Goal: Task Accomplishment & Management: Use online tool/utility

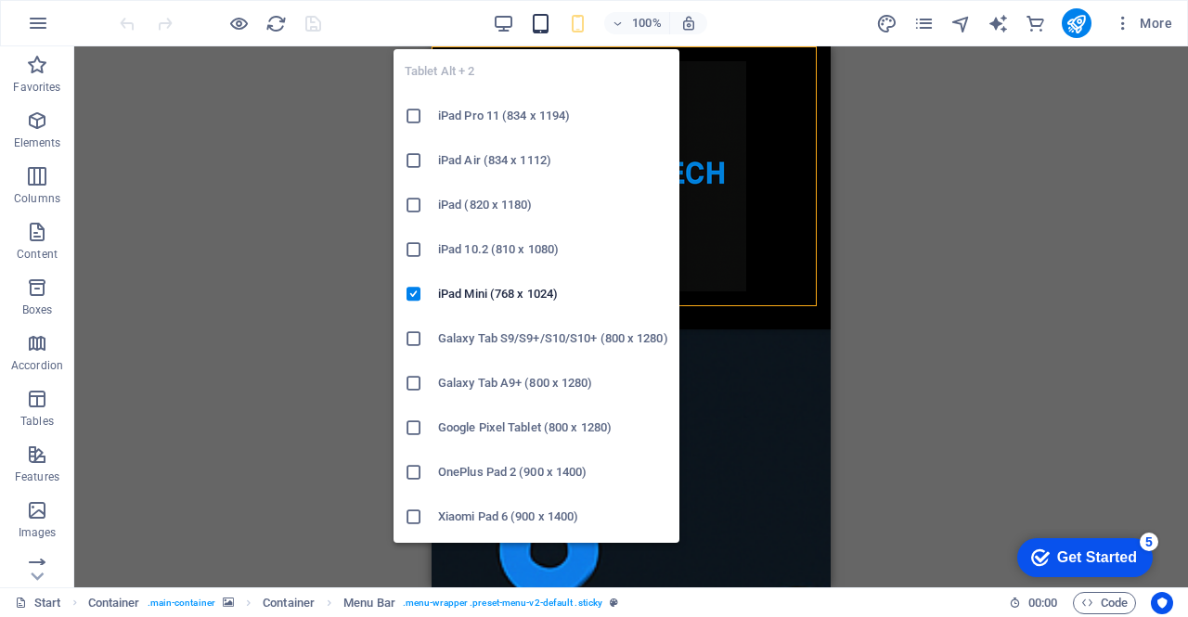
click at [546, 32] on icon "button" at bounding box center [540, 23] width 21 height 21
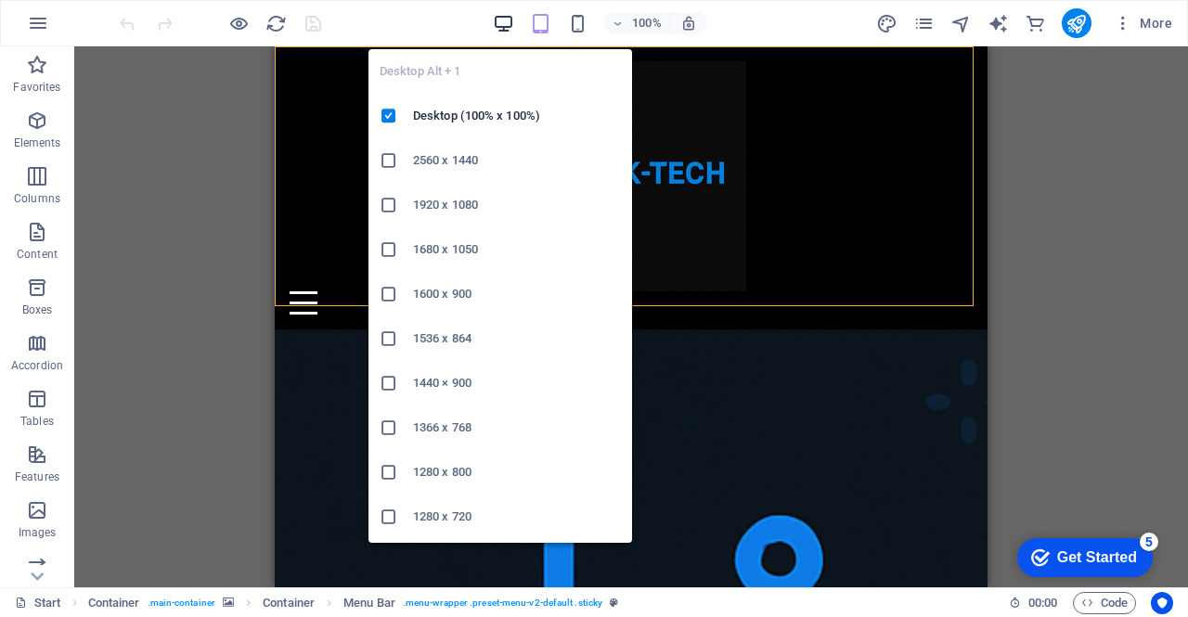
click at [503, 23] on icon "button" at bounding box center [503, 23] width 21 height 21
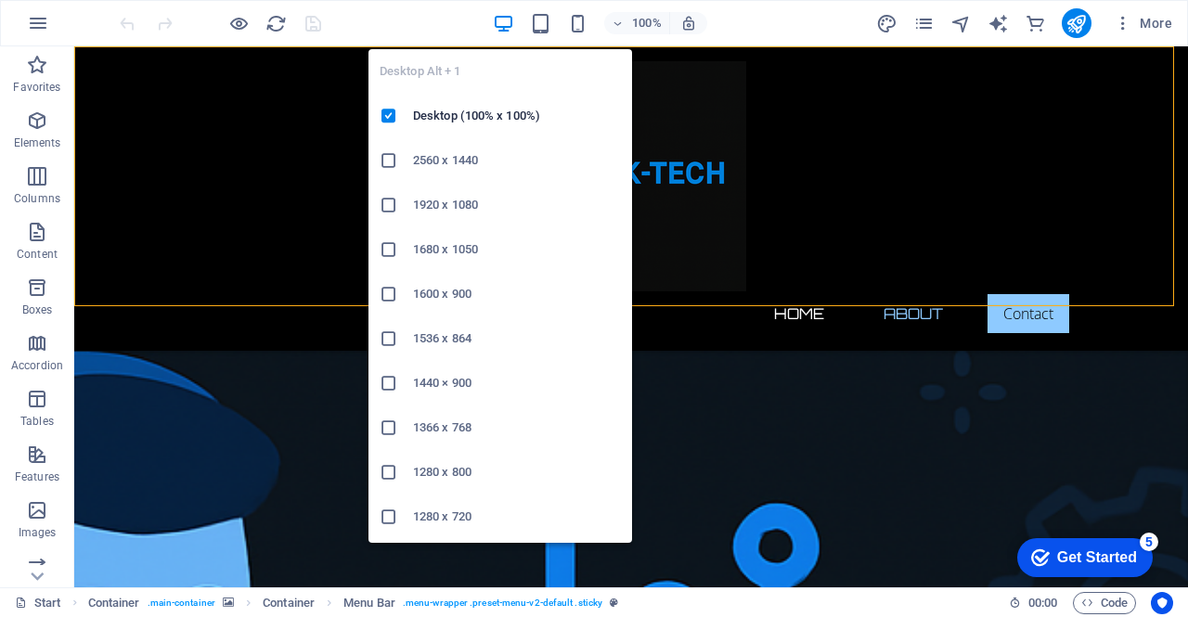
click at [446, 159] on h6 "2560 x 1440" at bounding box center [517, 160] width 208 height 22
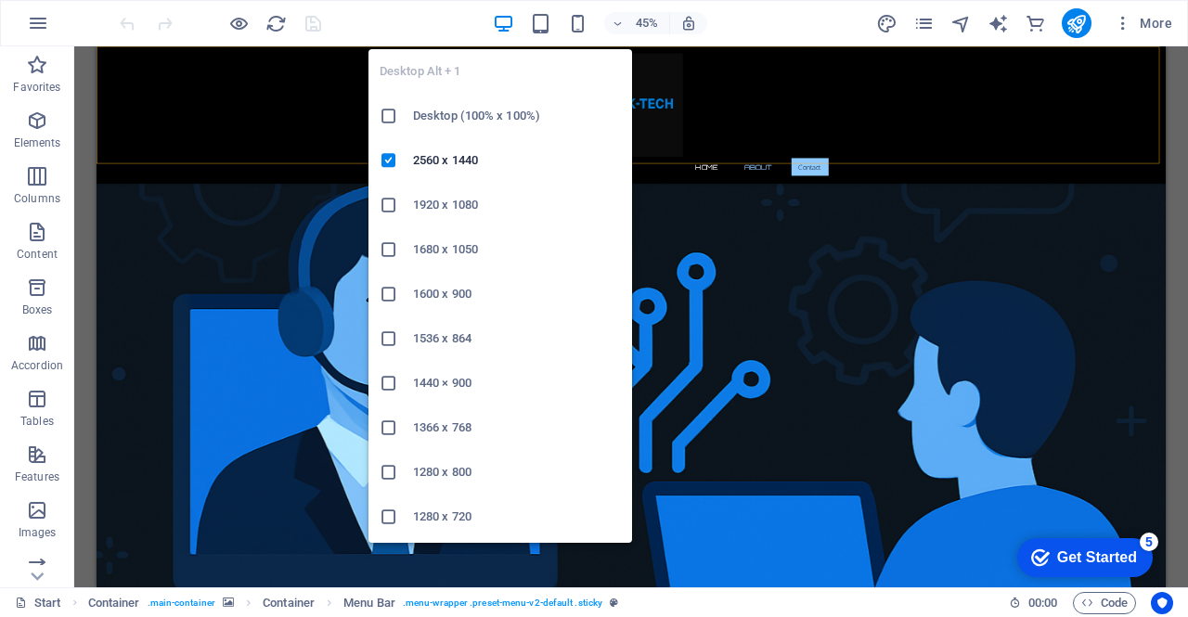
click at [498, 16] on icon "button" at bounding box center [503, 23] width 21 height 21
click at [464, 123] on h6 "Desktop (100% x 100%)" at bounding box center [517, 116] width 208 height 22
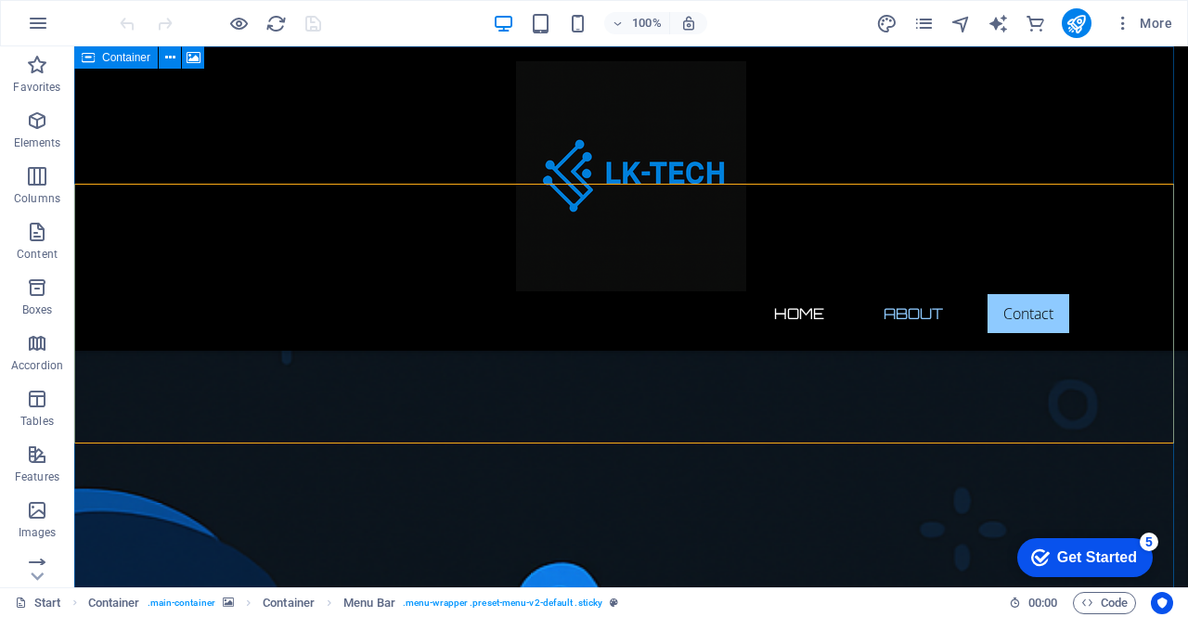
click at [121, 58] on span "Container" at bounding box center [126, 57] width 48 height 11
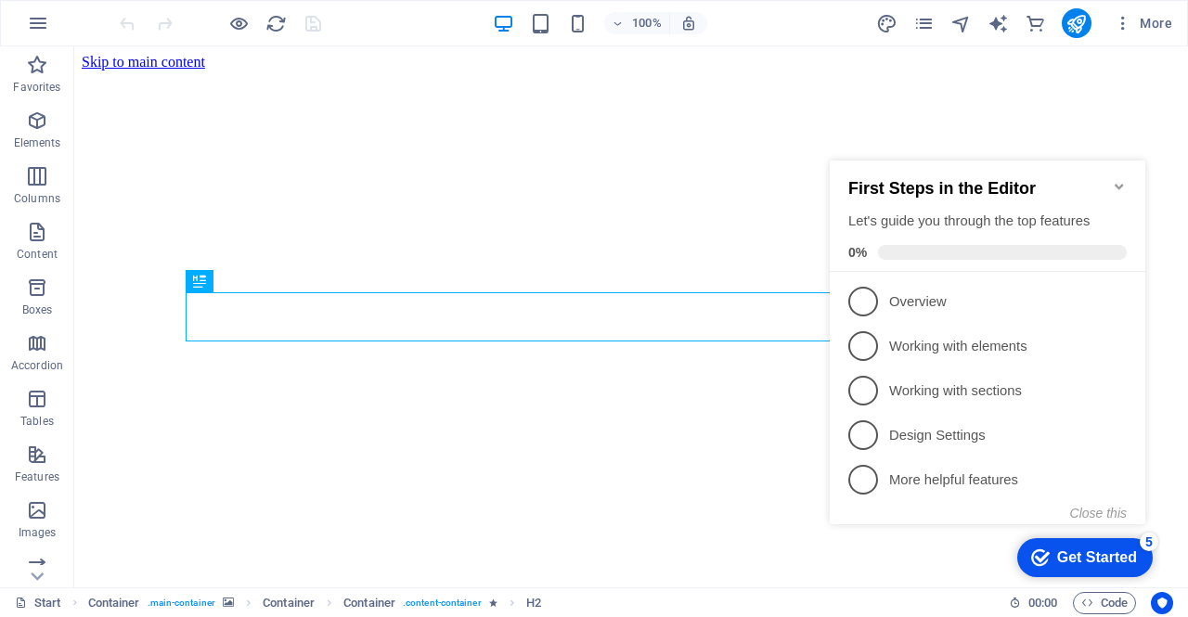
scroll to position [973, 0]
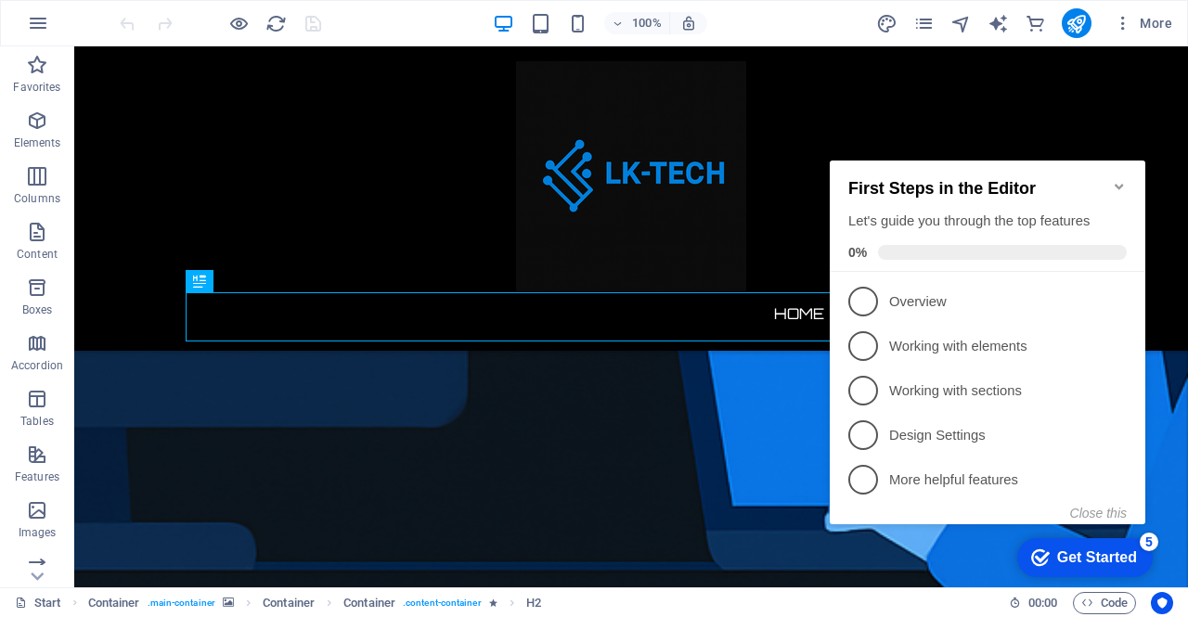
click at [1116, 184] on icon "Minimize checklist" at bounding box center [1119, 187] width 8 height 6
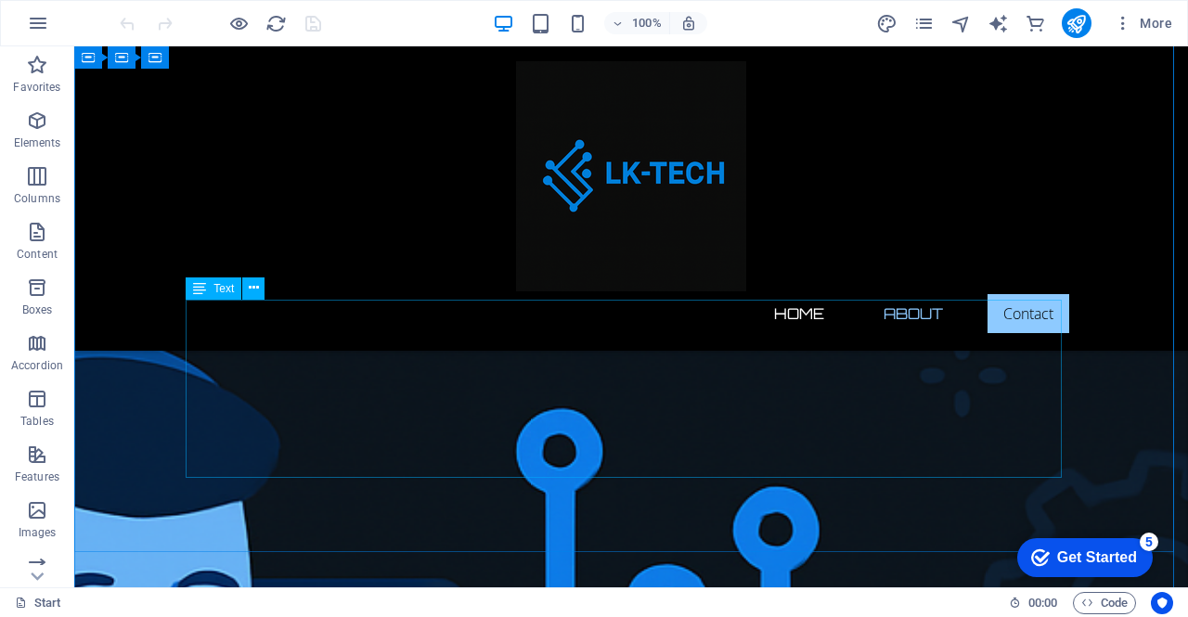
scroll to position [0, 0]
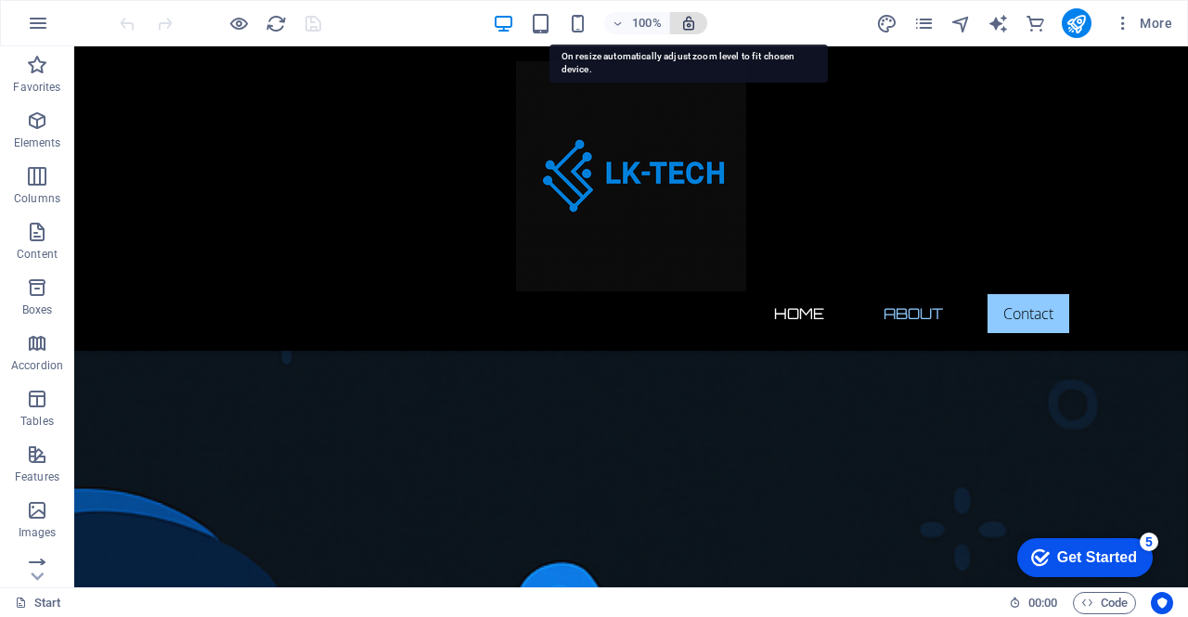
click at [692, 24] on icon "button" at bounding box center [688, 23] width 17 height 17
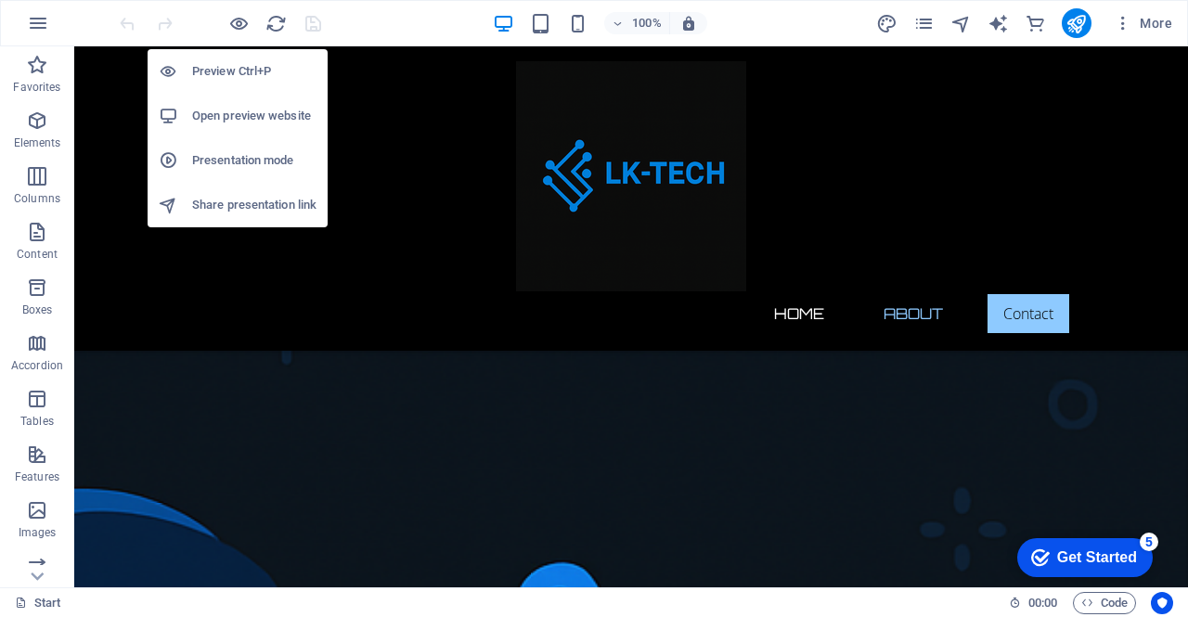
click at [226, 115] on h6 "Open preview website" at bounding box center [254, 116] width 124 height 22
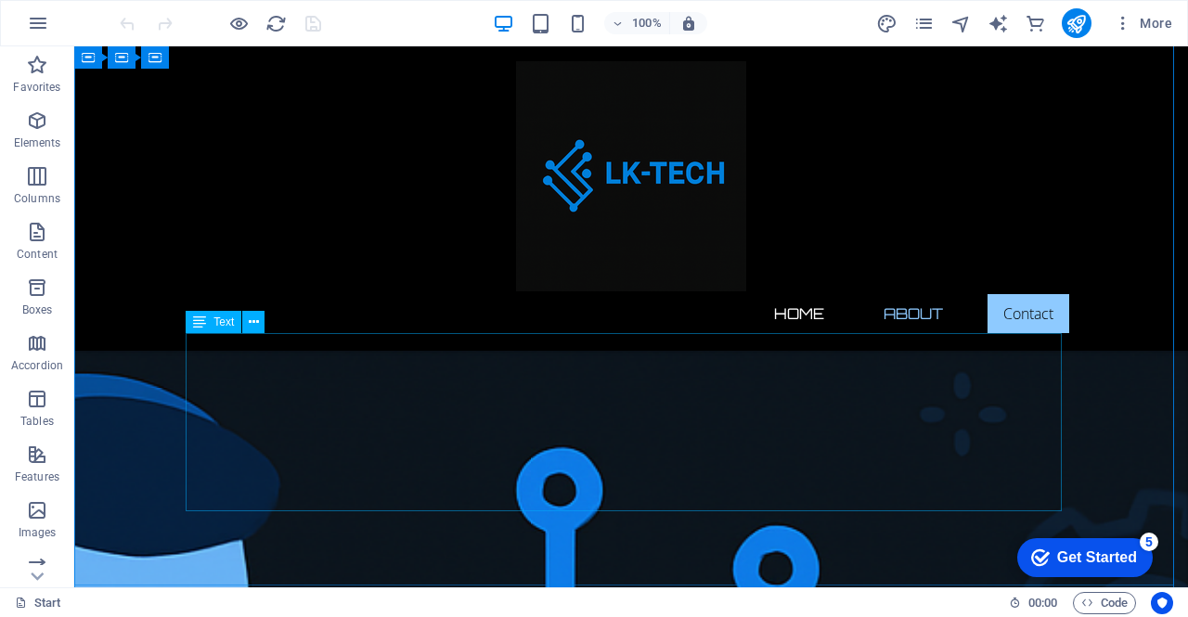
scroll to position [122, 0]
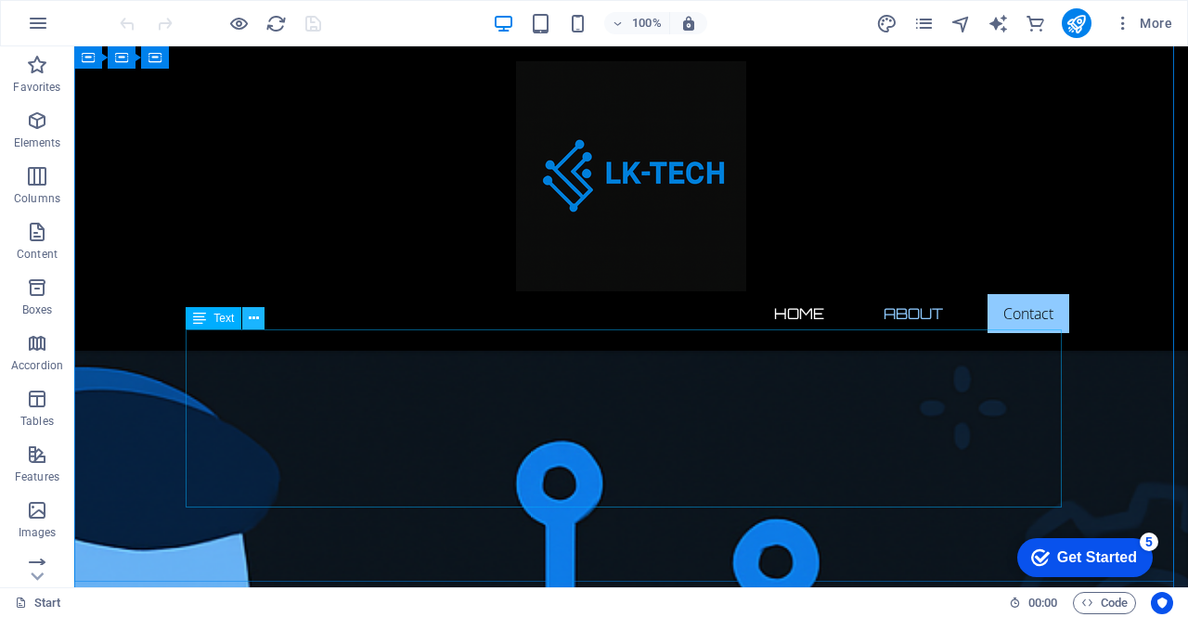
click at [253, 314] on icon at bounding box center [254, 318] width 10 height 19
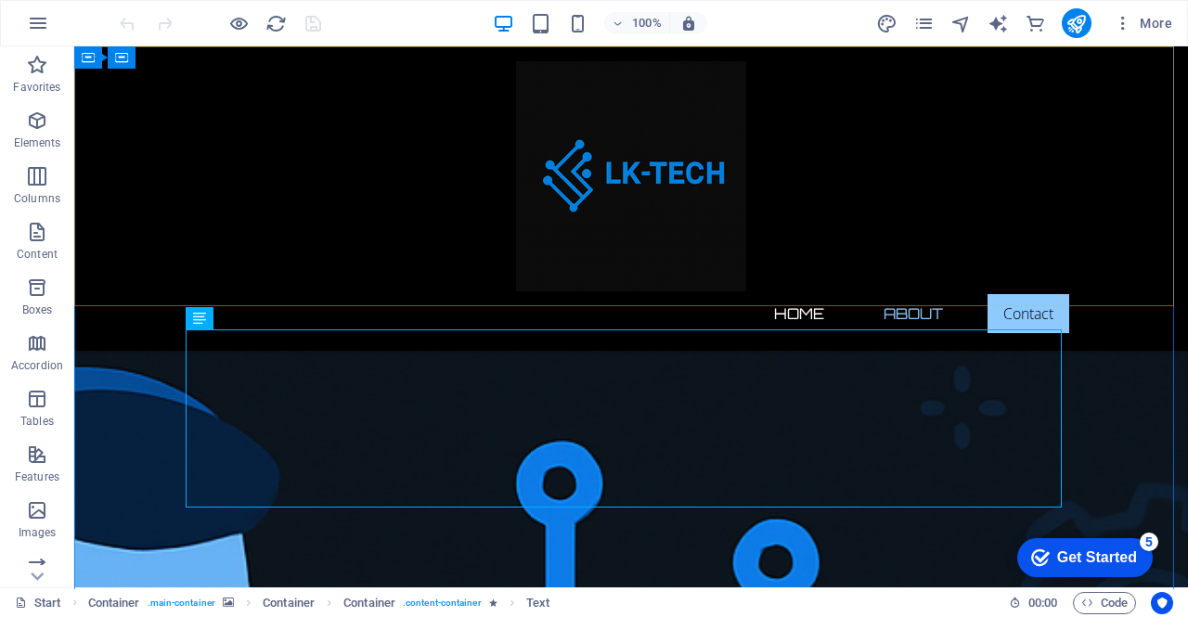
scroll to position [0, 0]
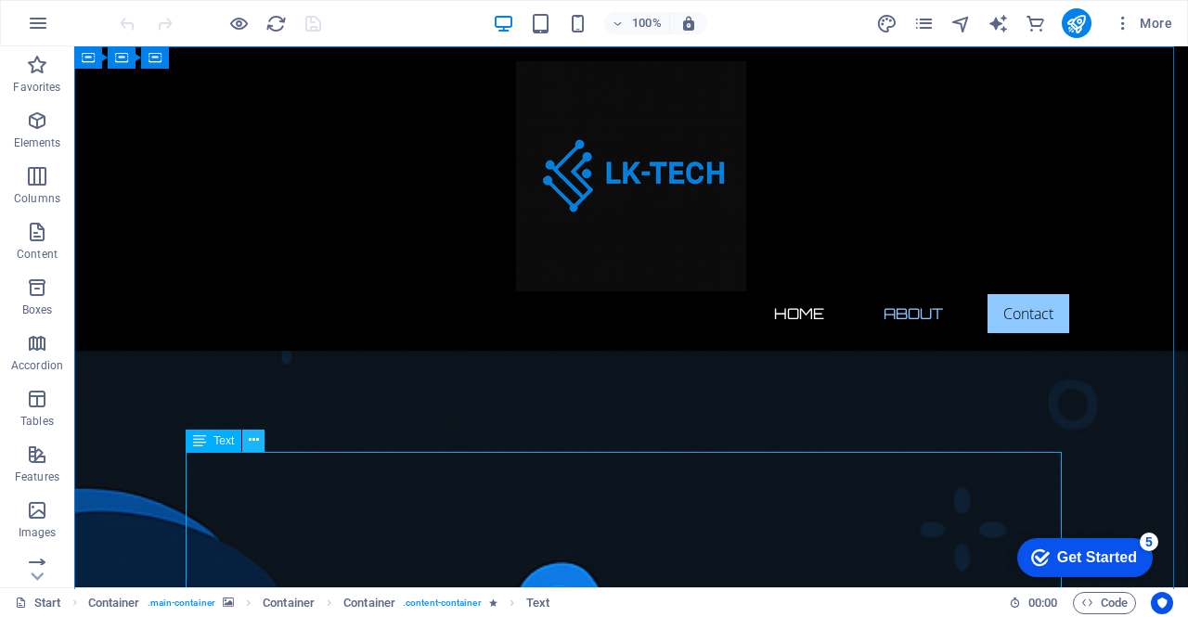
click at [252, 446] on icon at bounding box center [254, 440] width 10 height 19
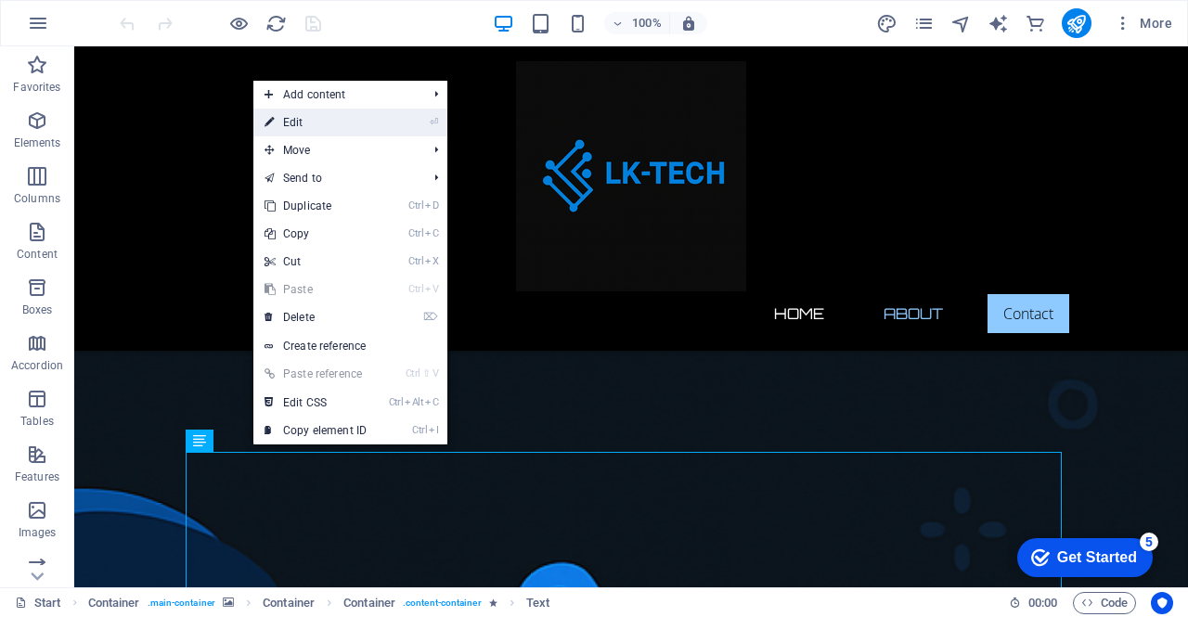
click at [320, 121] on link "⏎ Edit" at bounding box center [315, 123] width 124 height 28
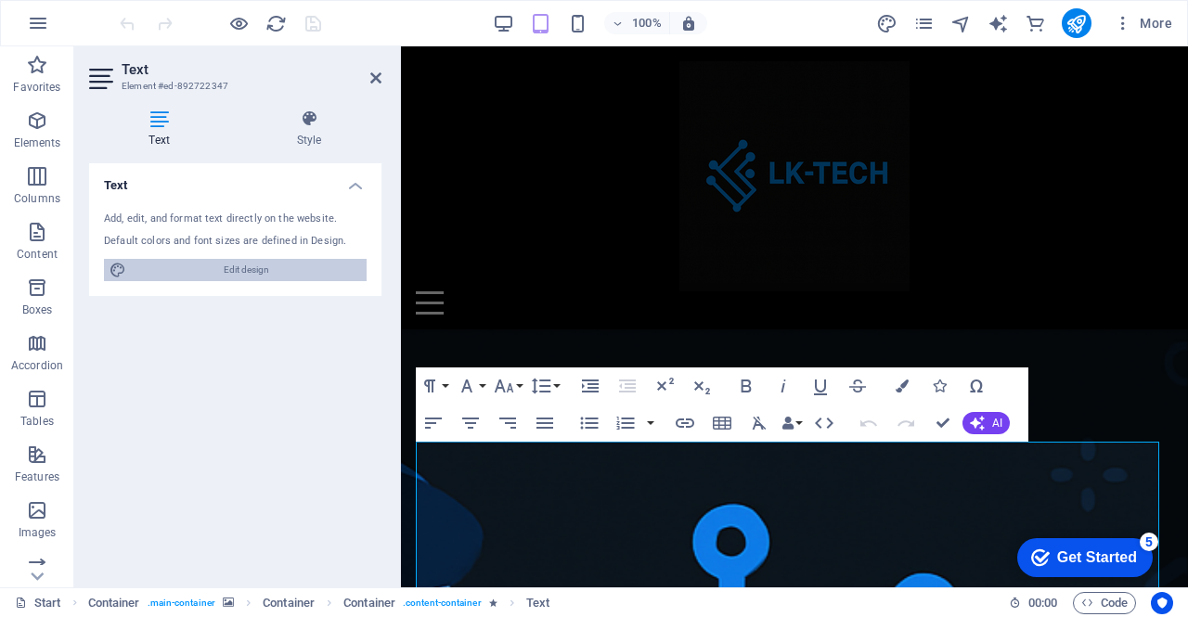
click at [239, 265] on span "Edit design" at bounding box center [246, 270] width 229 height 22
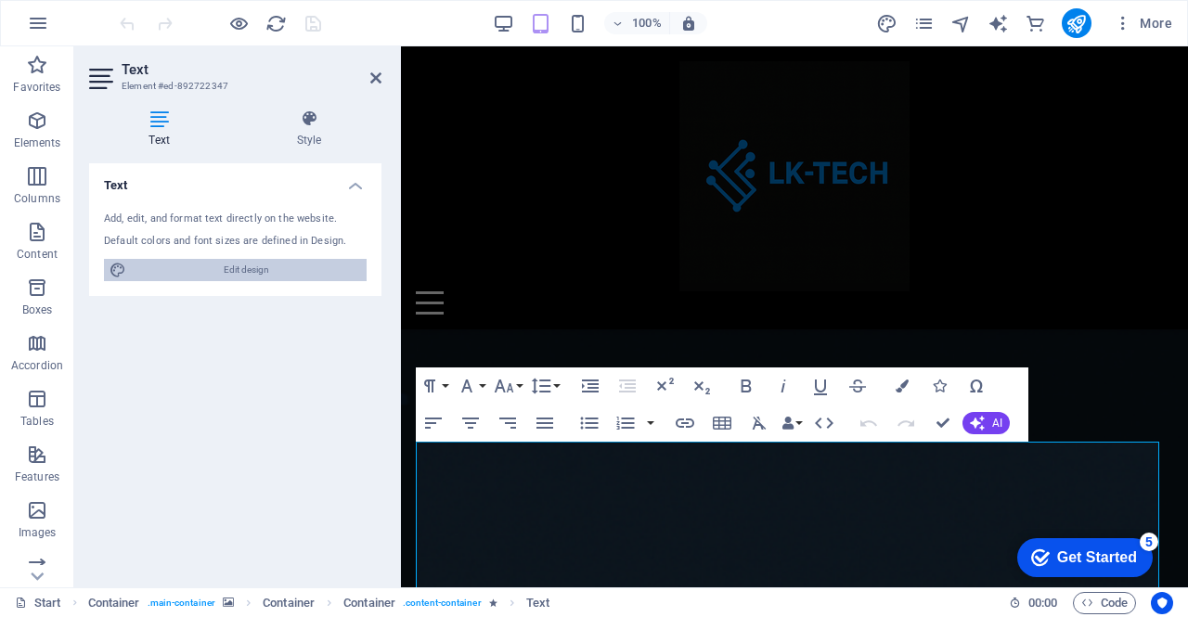
select select "px"
select select "300"
select select "px"
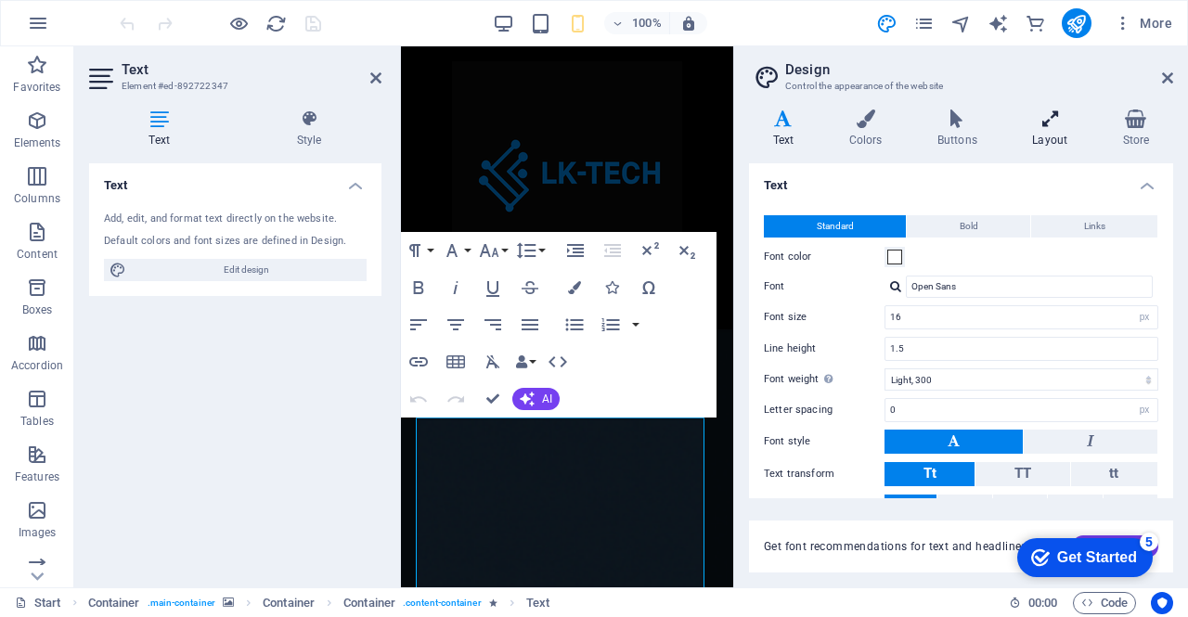
click at [1054, 125] on icon at bounding box center [1050, 119] width 83 height 19
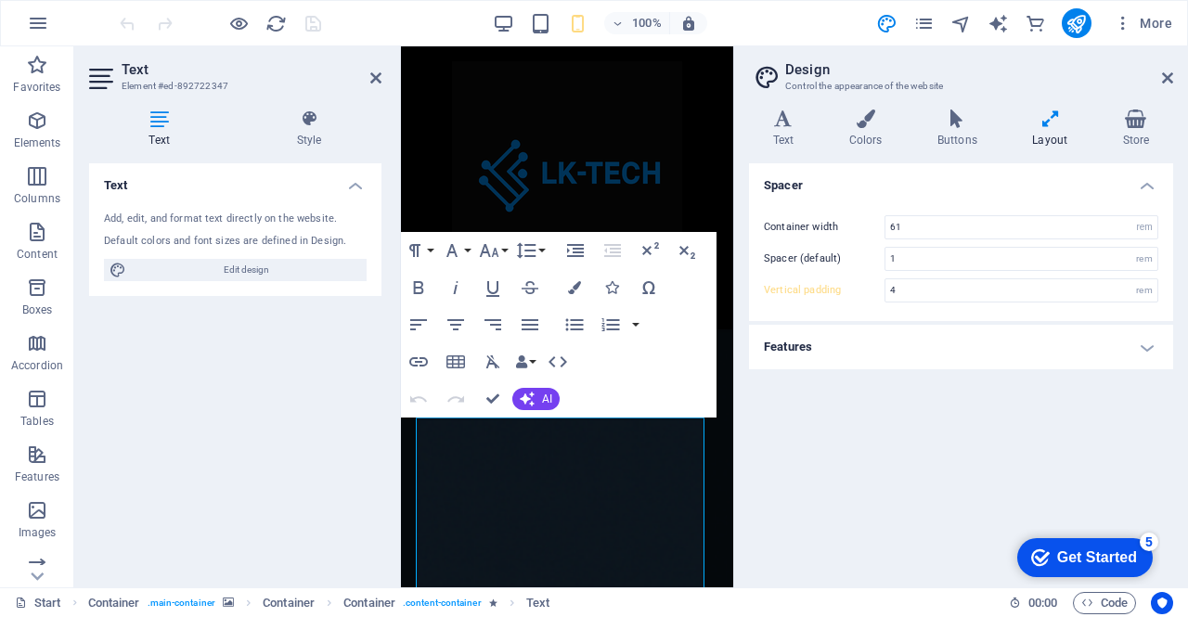
click at [1144, 353] on h4 "Features" at bounding box center [961, 347] width 424 height 45
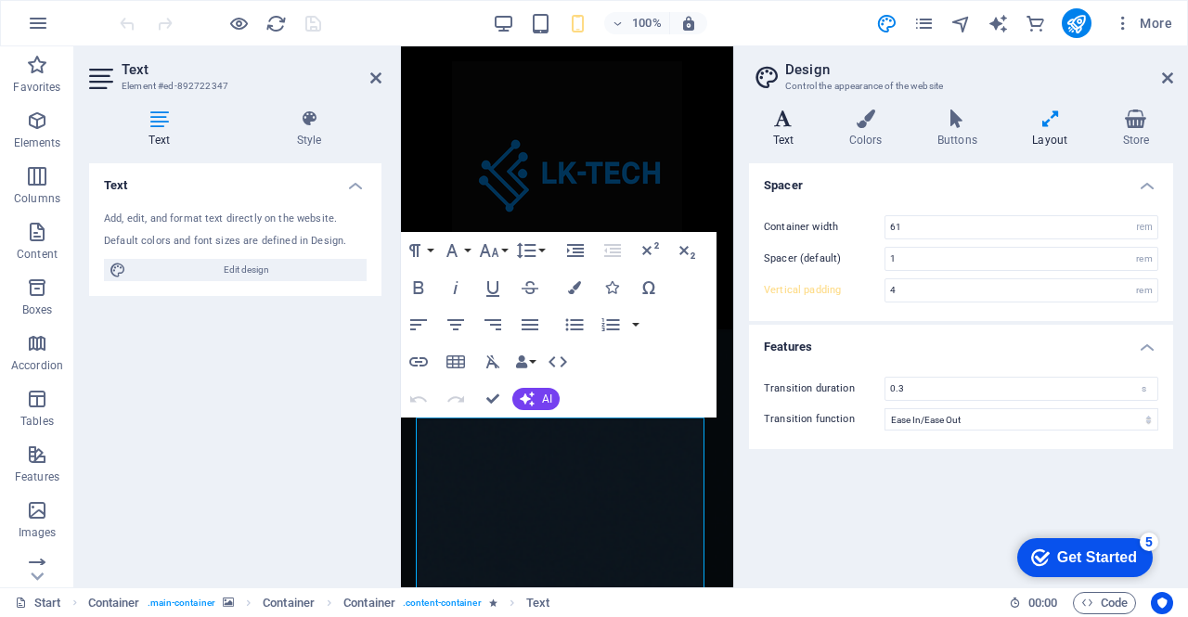
click at [795, 129] on h4 "Text" at bounding box center [787, 129] width 76 height 39
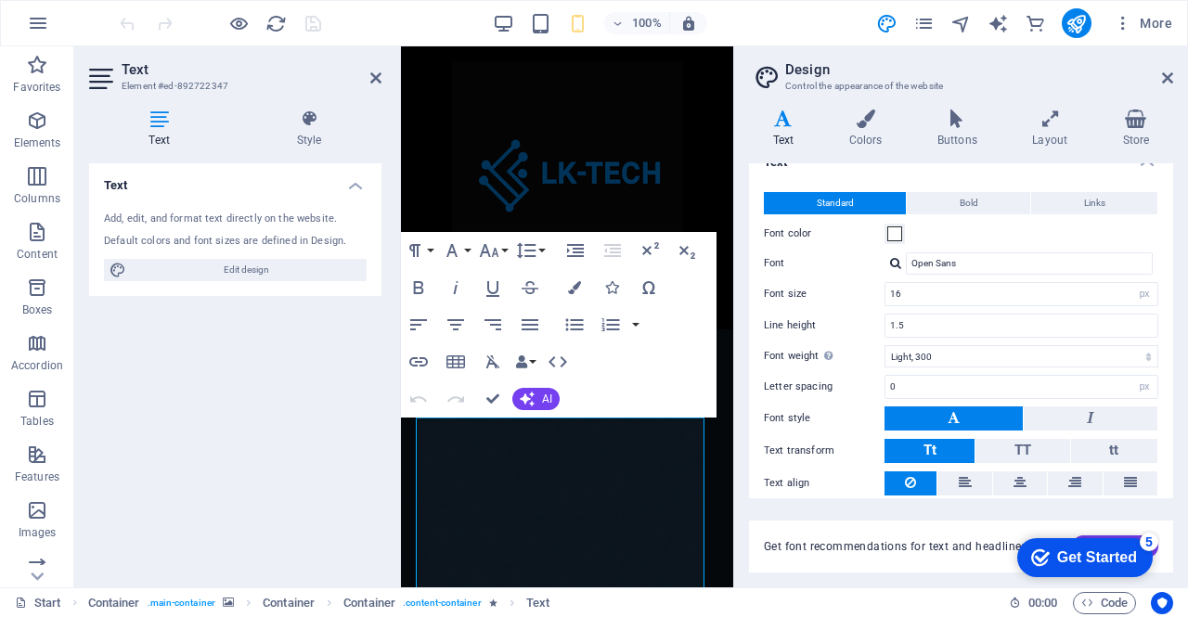
scroll to position [84, 0]
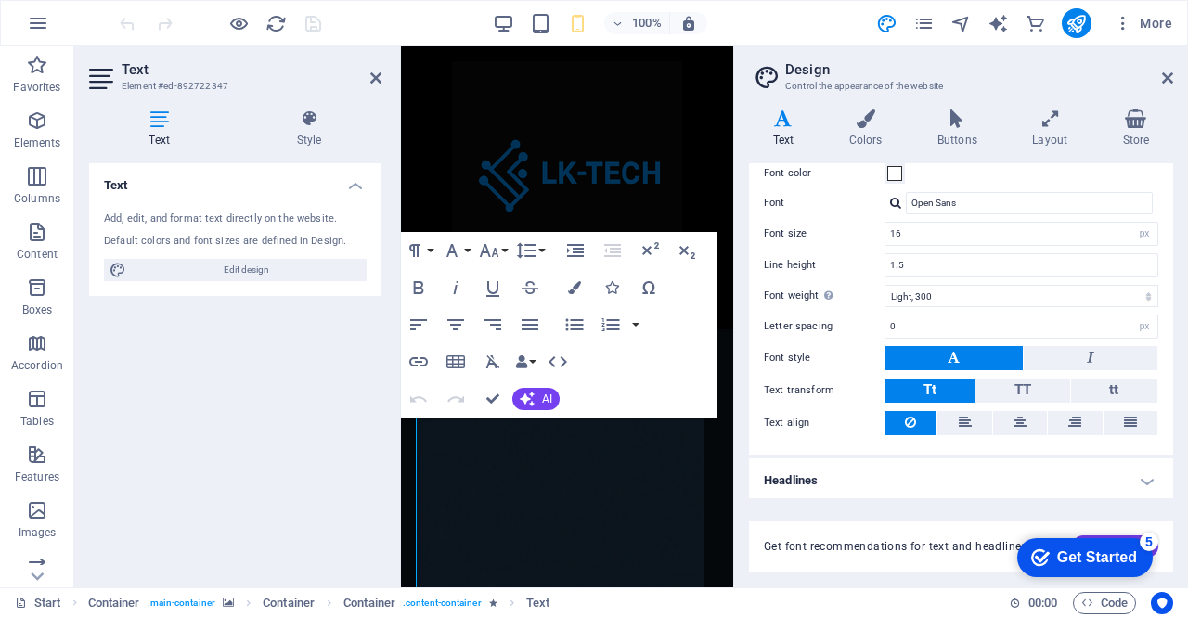
click at [1144, 481] on h4 "Headlines" at bounding box center [961, 481] width 424 height 45
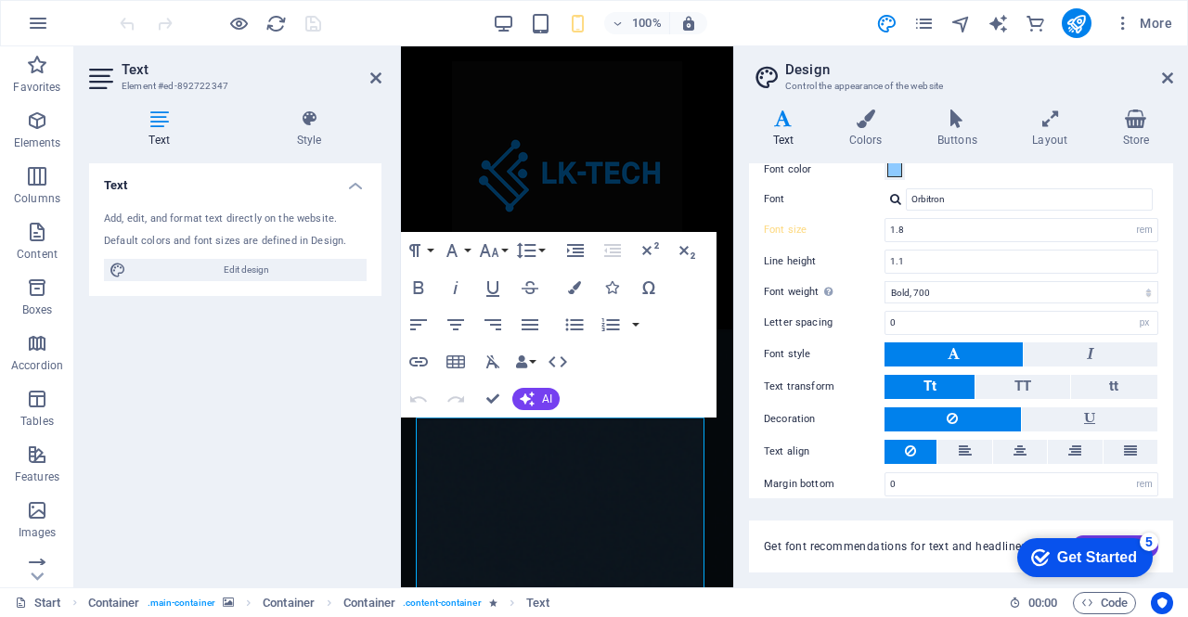
scroll to position [473, 0]
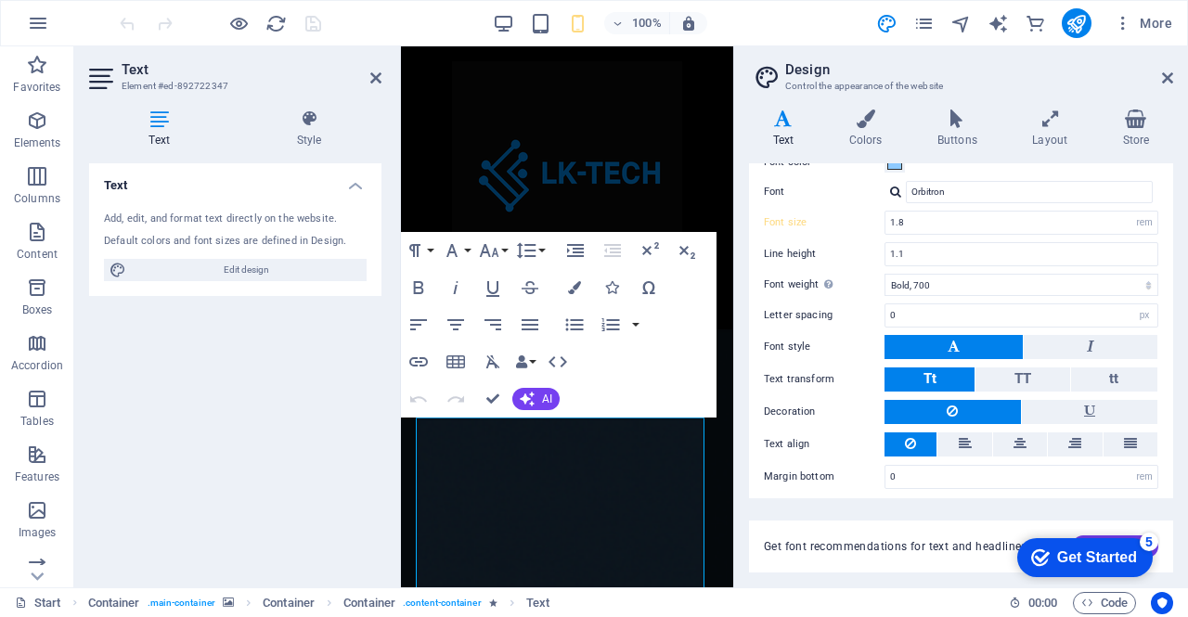
click at [131, 83] on h3 "Element #ed-892722347" at bounding box center [233, 86] width 223 height 17
click at [94, 72] on icon at bounding box center [103, 79] width 28 height 30
click at [356, 181] on h4 "Text" at bounding box center [235, 179] width 292 height 33
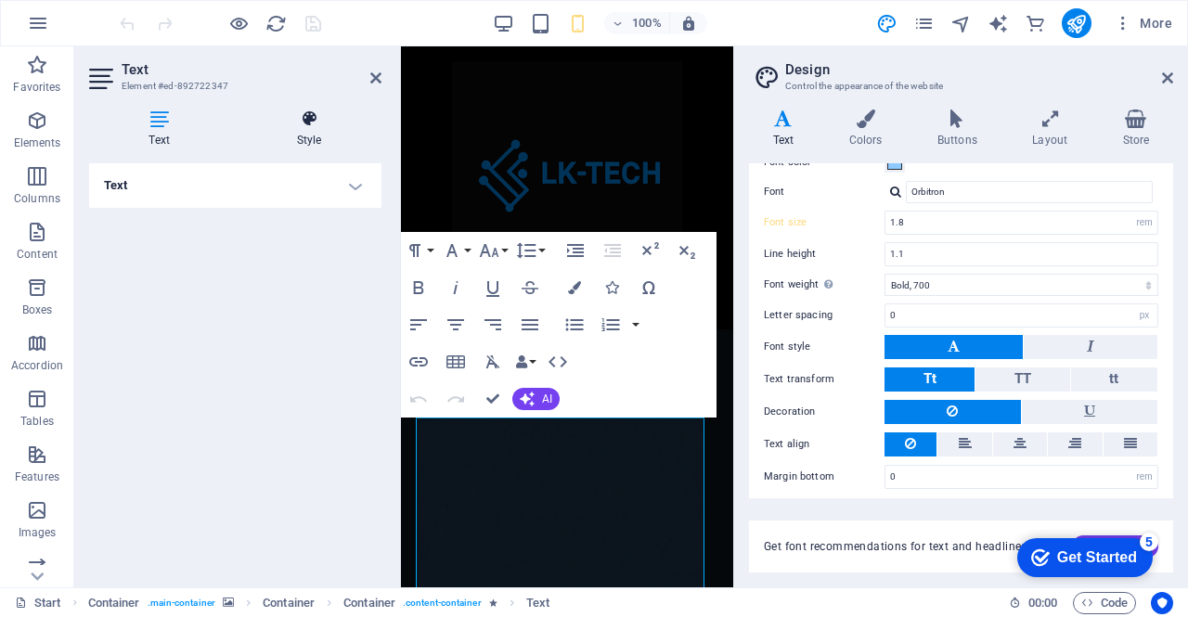
click at [311, 123] on icon at bounding box center [309, 119] width 145 height 19
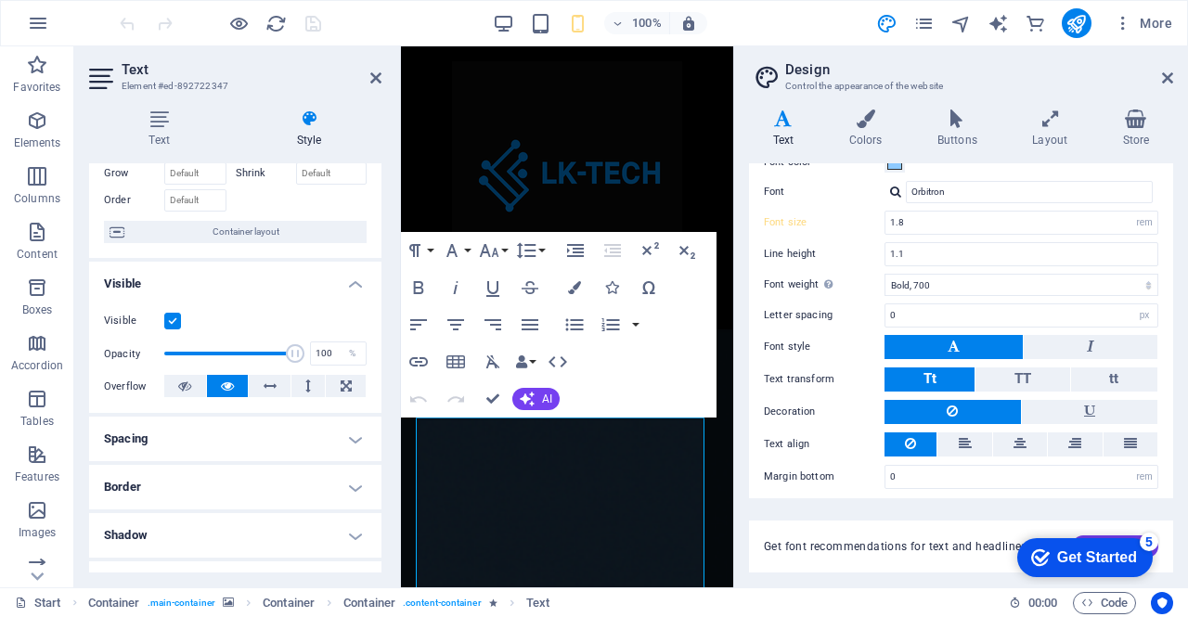
scroll to position [106, 0]
